Goal: Task Accomplishment & Management: Use online tool/utility

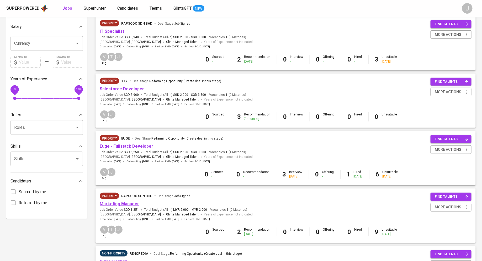
scroll to position [120, 0]
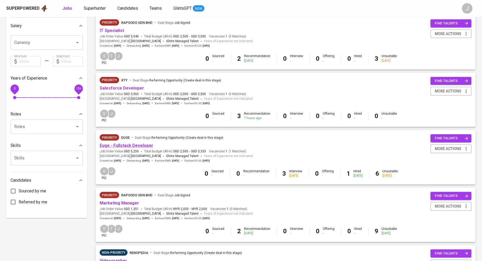
click at [133, 147] on link "Euge - Fullstack Developer" at bounding box center [126, 145] width 53 height 5
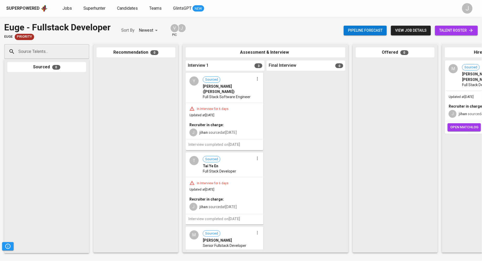
scroll to position [4, 0]
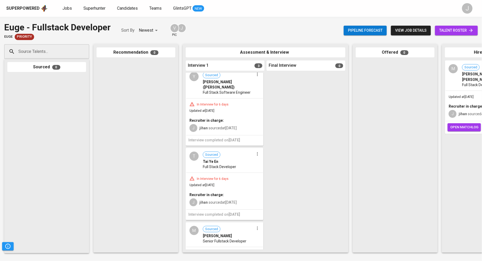
click at [214, 109] on span "Updated at [DATE]" at bounding box center [201, 111] width 25 height 4
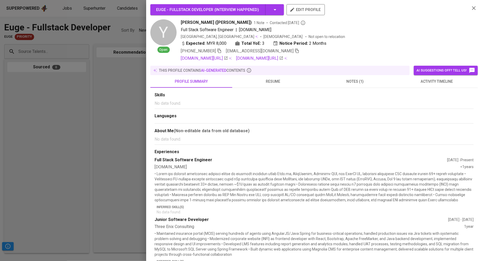
click at [359, 83] on span "notes (1)" at bounding box center [355, 81] width 76 height 7
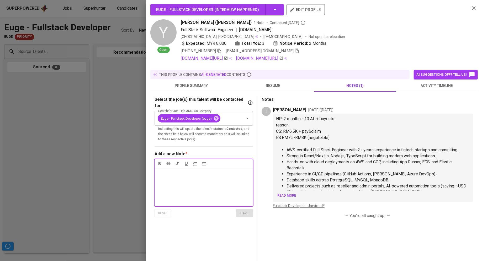
click at [288, 193] on span "Read more" at bounding box center [286, 196] width 19 height 6
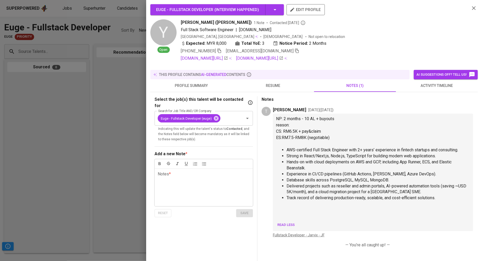
click at [42, 164] on div at bounding box center [241, 130] width 482 height 261
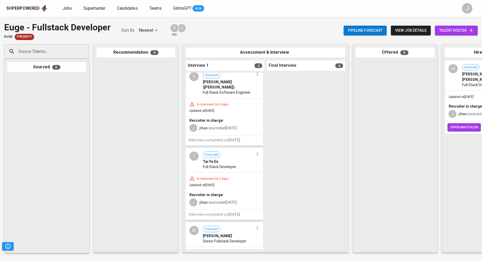
click at [229, 103] on div "In Interview for 6 days" at bounding box center [213, 105] width 36 height 4
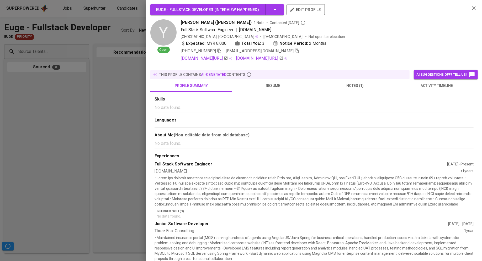
click at [349, 83] on span "notes (1)" at bounding box center [355, 86] width 76 height 7
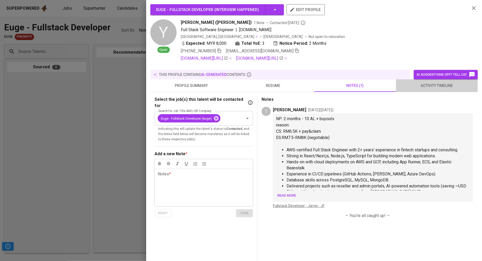
click at [446, 91] on button "activity timeline" at bounding box center [437, 85] width 82 height 13
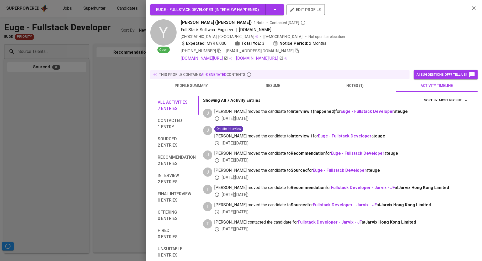
click at [245, 192] on div "[DATE] ( [DATE] )" at bounding box center [341, 195] width 255 height 6
click at [259, 116] on div "[DATE] ( [DATE] )" at bounding box center [341, 119] width 255 height 6
click at [287, 235] on div "Showing All 7 Activity Entries Most Recent sort by [PERSON_NAME] moved the cand…" at bounding box center [336, 179] width 266 height 165
click at [49, 149] on div at bounding box center [241, 130] width 482 height 261
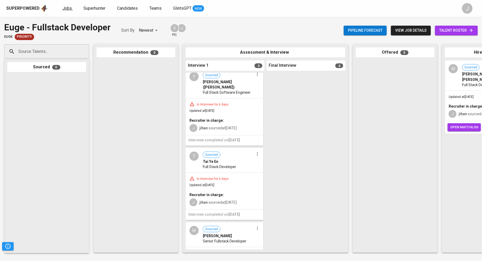
click at [70, 9] on span "Jobs" at bounding box center [66, 8] width 9 height 5
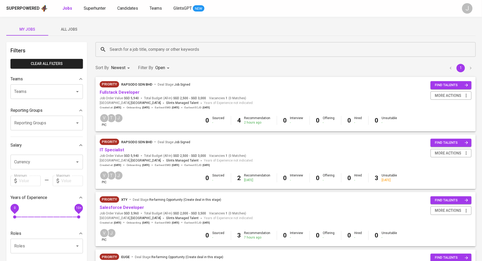
click at [148, 30] on div "My Jobs All Jobs" at bounding box center [240, 29] width 469 height 13
click at [66, 31] on span "All Jobs" at bounding box center [69, 29] width 36 height 7
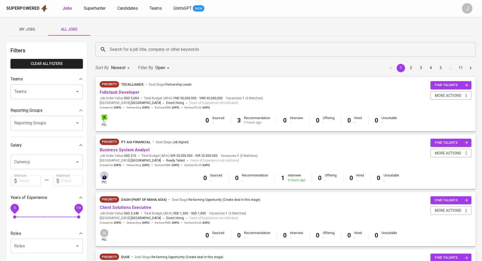
click at [252, 120] on div "Recommendation 5 hours ago" at bounding box center [257, 120] width 26 height 9
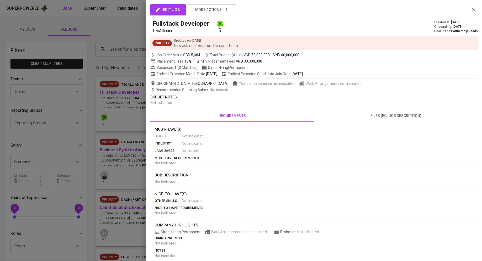
click at [123, 119] on div at bounding box center [241, 130] width 482 height 261
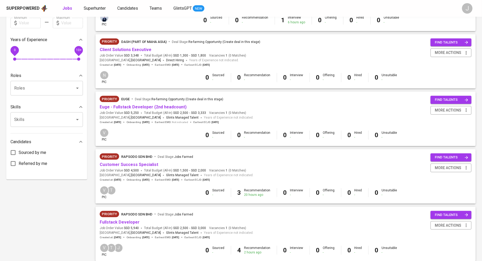
scroll to position [162, 0]
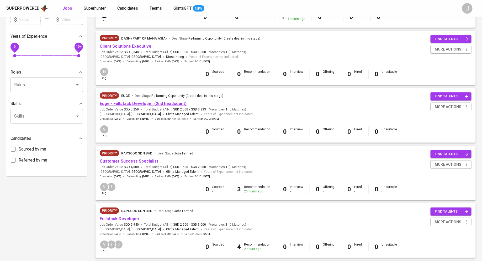
click at [127, 104] on link "Euge - Fullstack Developer (2nd headcount)" at bounding box center [143, 103] width 87 height 5
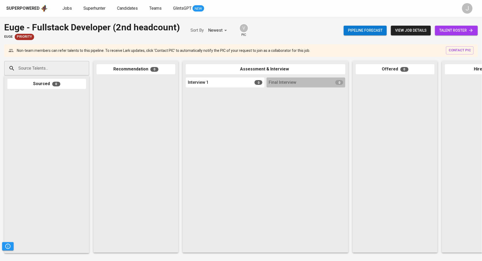
click at [47, 67] on input "Source Talents..." at bounding box center [44, 68] width 55 height 10
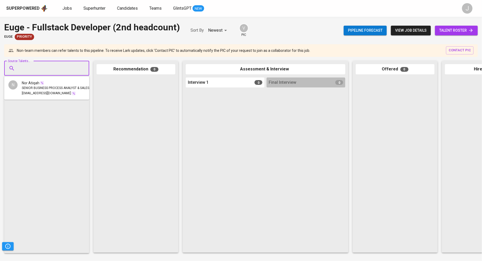
click at [144, 94] on div at bounding box center [136, 164] width 79 height 173
click at [57, 66] on input "Source Talents..." at bounding box center [44, 68] width 55 height 10
type input "[PERSON_NAME]"
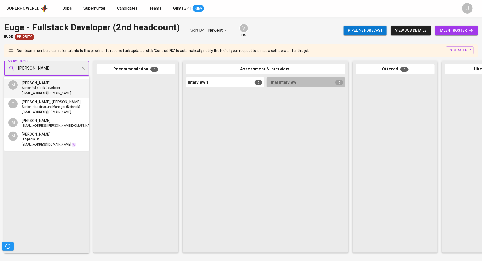
click at [56, 90] on span "Senior Fullstack Developer" at bounding box center [41, 88] width 38 height 5
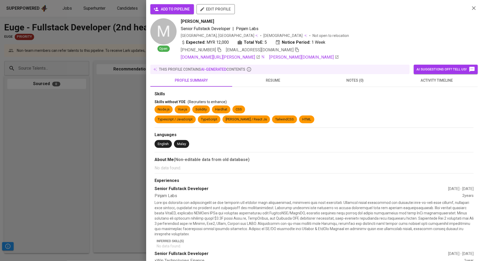
click at [181, 14] on div "add to pipeline edit profile" at bounding box center [307, 11] width 315 height 14
click at [179, 12] on button "add to pipeline" at bounding box center [172, 9] width 44 height 10
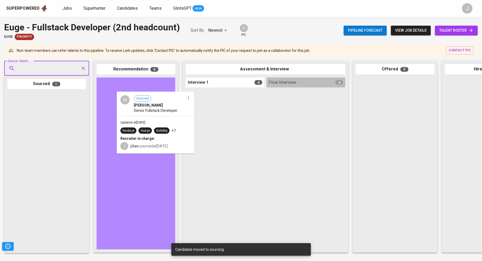
drag, startPoint x: 46, startPoint y: 141, endPoint x: 141, endPoint y: 141, distance: 94.1
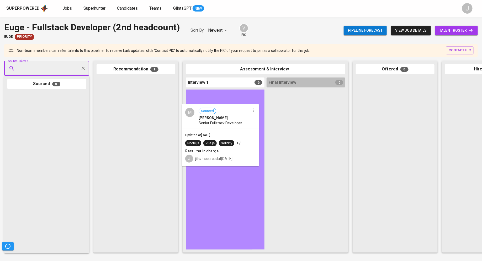
drag, startPoint x: 131, startPoint y: 109, endPoint x: 224, endPoint y: 135, distance: 96.3
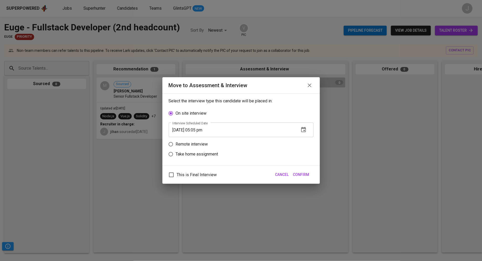
click at [298, 174] on span "Confirm" at bounding box center [301, 175] width 16 height 7
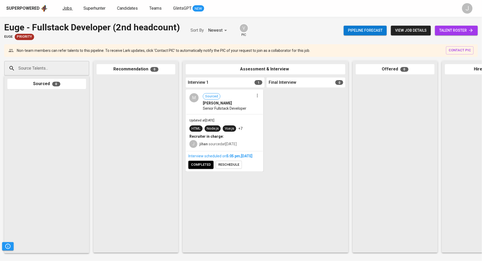
click at [68, 10] on link "Jobs" at bounding box center [67, 8] width 10 height 7
